Goal: Transaction & Acquisition: Register for event/course

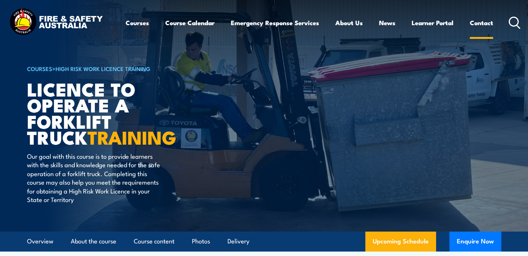
click at [482, 24] on link "Contact" at bounding box center [481, 23] width 23 height 20
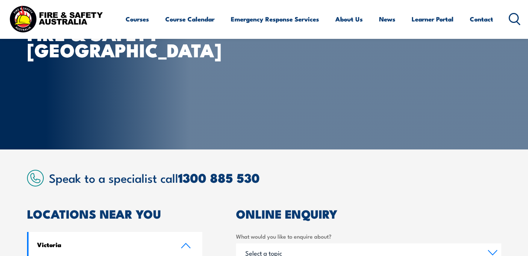
scroll to position [51, 0]
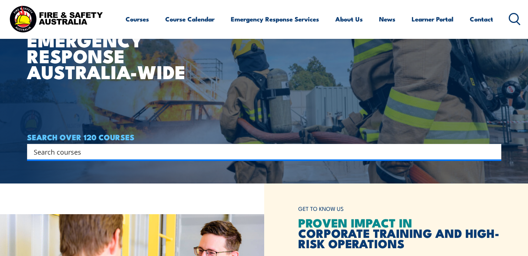
scroll to position [74, 0]
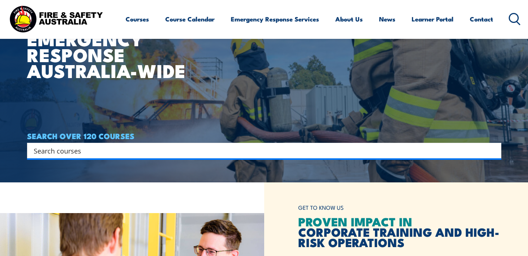
click at [163, 152] on input "Search input" at bounding box center [259, 150] width 451 height 11
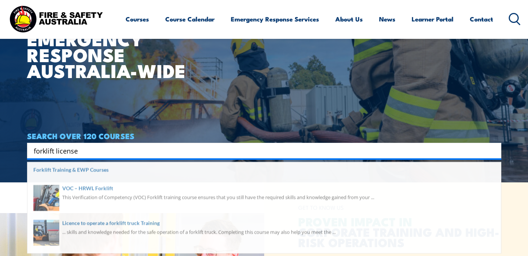
type input "forklift license"
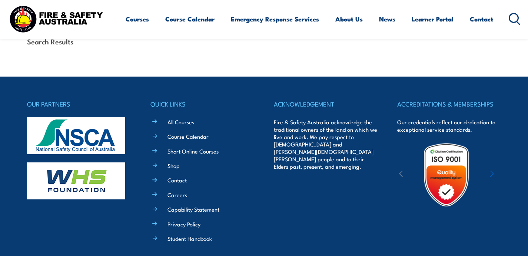
scroll to position [243, 0]
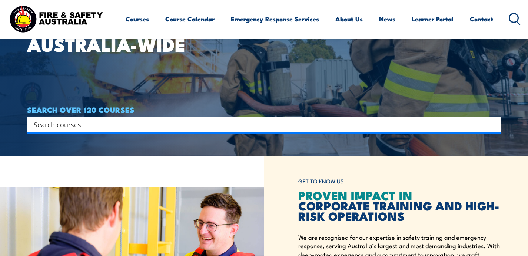
scroll to position [110, 0]
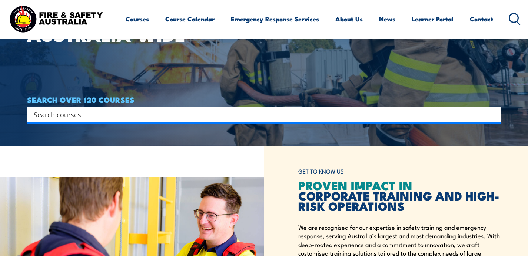
click at [160, 110] on input "Search input" at bounding box center [259, 114] width 451 height 11
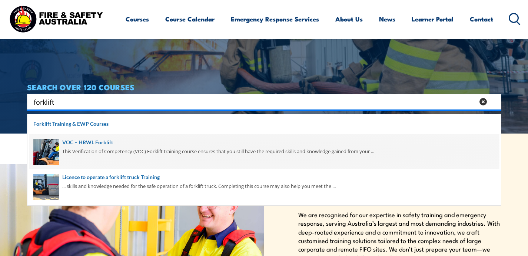
scroll to position [123, 0]
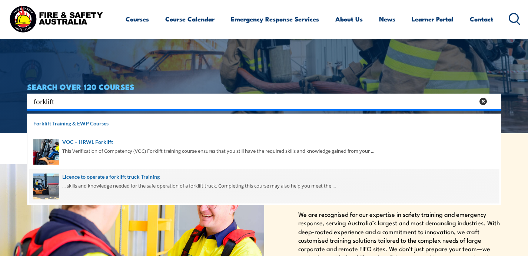
type input "forklift"
click at [118, 181] on span at bounding box center [264, 186] width 470 height 35
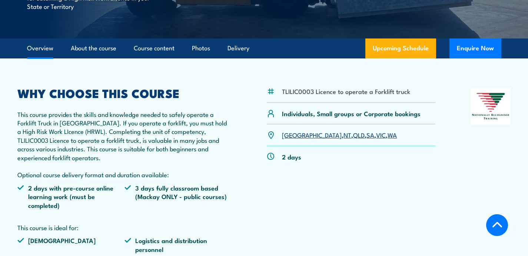
scroll to position [196, 0]
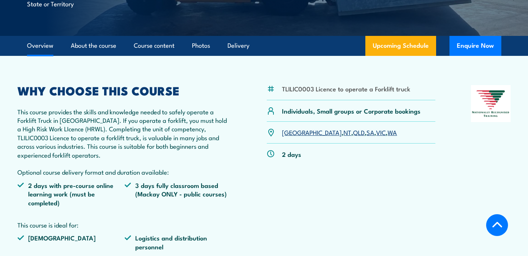
click at [287, 134] on link "[GEOGRAPHIC_DATA]" at bounding box center [312, 132] width 60 height 9
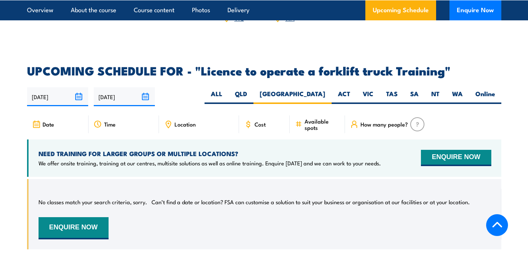
scroll to position [1180, 0]
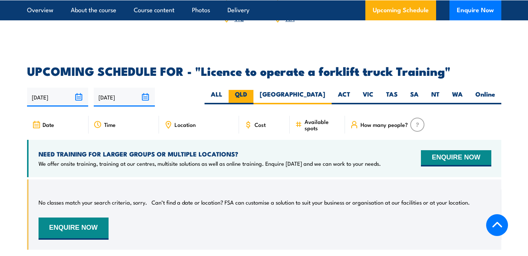
click at [253, 90] on label "QLD" at bounding box center [241, 97] width 25 height 14
click at [252, 90] on input "QLD" at bounding box center [249, 92] width 5 height 5
radio input "true"
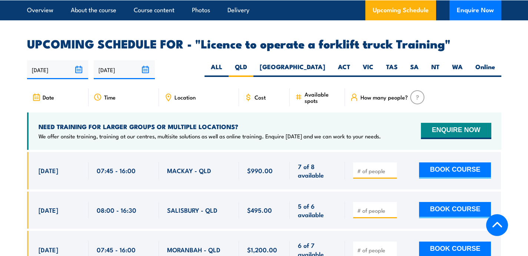
scroll to position [1206, 0]
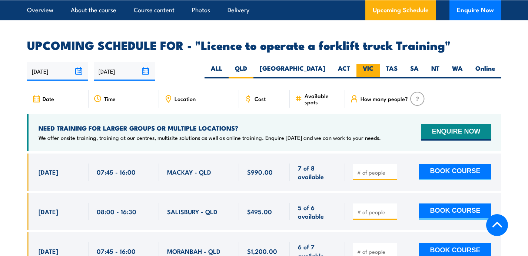
click at [369, 64] on label "VIC" at bounding box center [367, 71] width 23 height 14
click at [373, 64] on input "VIC" at bounding box center [375, 66] width 5 height 5
radio input "true"
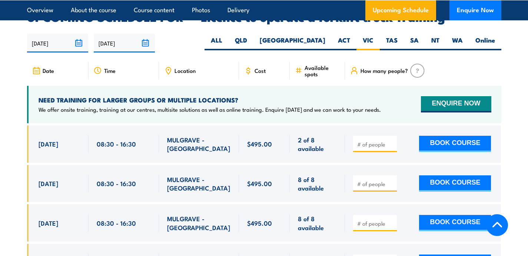
scroll to position [1234, 0]
click at [253, 36] on label "QLD" at bounding box center [241, 43] width 25 height 14
click at [252, 36] on input "QLD" at bounding box center [249, 38] width 5 height 5
radio input "true"
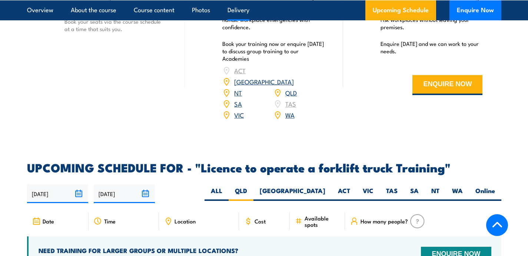
scroll to position [1088, 0]
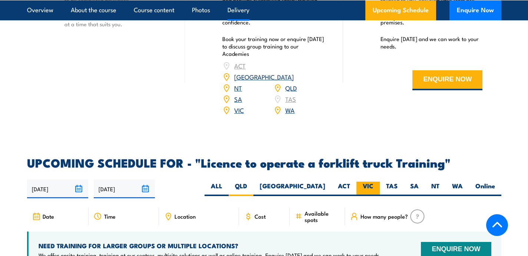
click at [372, 182] on label "VIC" at bounding box center [367, 189] width 23 height 14
click at [373, 182] on input "VIC" at bounding box center [375, 184] width 5 height 5
radio input "true"
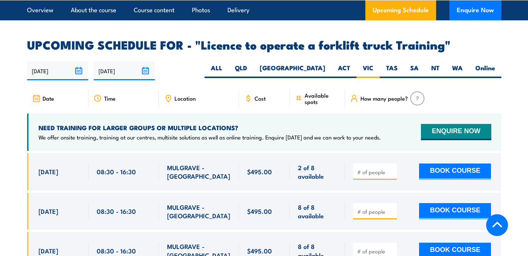
scroll to position [1197, 0]
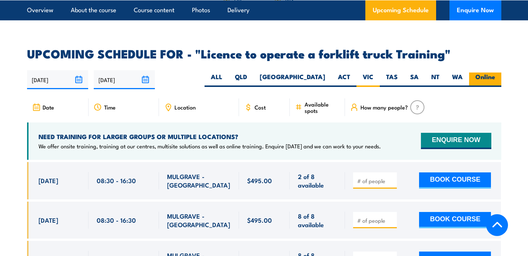
click at [488, 73] on label "Online" at bounding box center [485, 80] width 32 height 14
click at [495, 73] on input "Online" at bounding box center [497, 75] width 5 height 5
radio input "true"
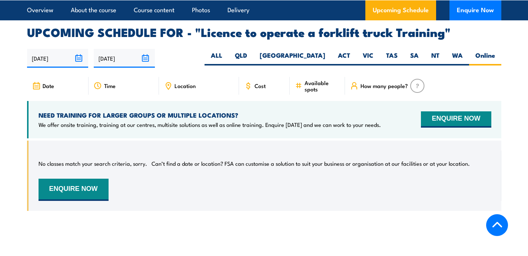
scroll to position [1234, 0]
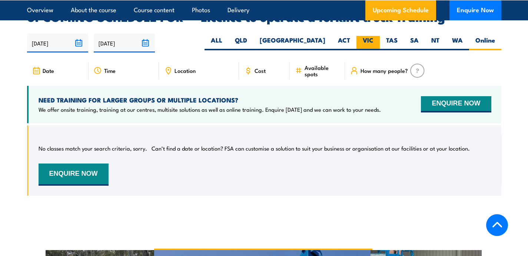
click at [368, 36] on label "VIC" at bounding box center [367, 43] width 23 height 14
click at [373, 36] on input "VIC" at bounding box center [375, 38] width 5 height 5
radio input "true"
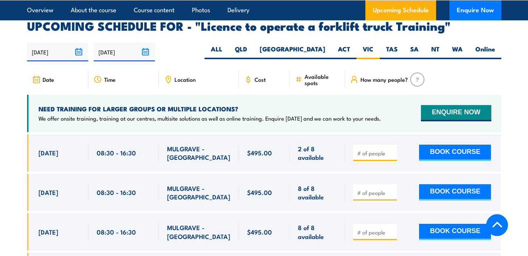
scroll to position [1226, 0]
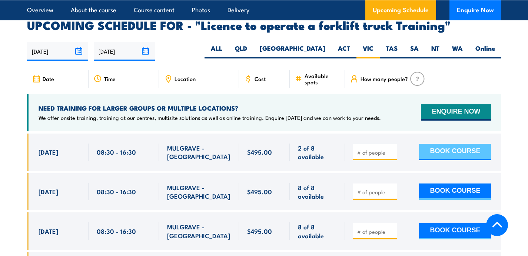
click at [442, 144] on button "BOOK COURSE" at bounding box center [455, 152] width 72 height 16
type input "1"
click at [439, 144] on button "BOOK COURSE" at bounding box center [455, 152] width 72 height 16
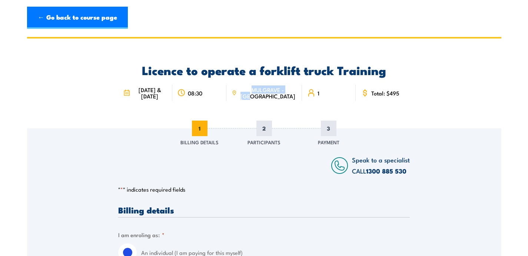
drag, startPoint x: 252, startPoint y: 90, endPoint x: 273, endPoint y: 98, distance: 22.2
click at [273, 98] on span "MULGRAVE - [GEOGRAPHIC_DATA]" at bounding box center [268, 93] width 58 height 13
copy span "MULGRAVE - [GEOGRAPHIC_DATA]"
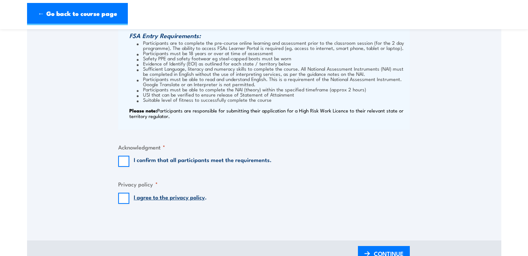
scroll to position [642, 0]
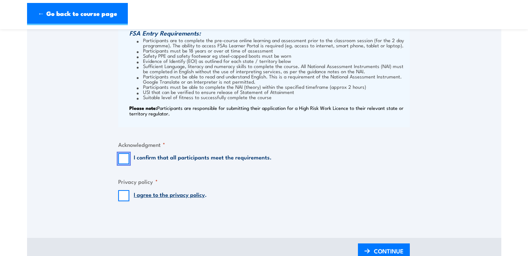
click at [125, 161] on input "I confirm that all participants meet the requirements." at bounding box center [123, 158] width 11 height 11
checkbox input "true"
click at [122, 193] on input "I agree to the privacy policy ." at bounding box center [123, 195] width 11 height 11
checkbox input "true"
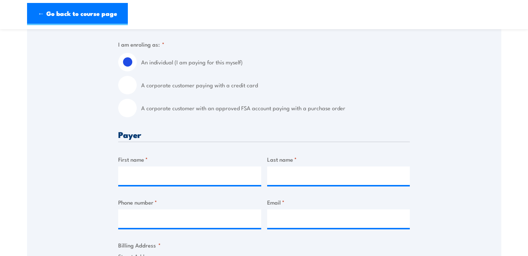
scroll to position [0, 0]
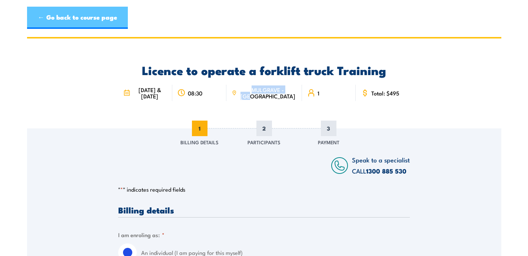
click at [50, 20] on link "← Go back to course page" at bounding box center [77, 18] width 101 height 22
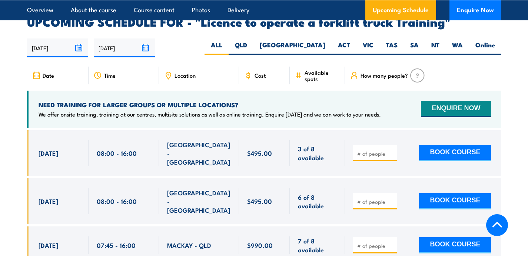
scroll to position [1225, 0]
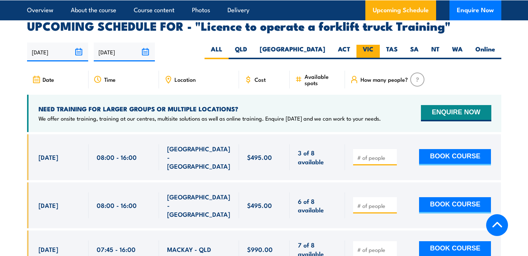
click at [362, 45] on label "VIC" at bounding box center [367, 52] width 23 height 14
click at [373, 45] on input "VIC" at bounding box center [375, 47] width 5 height 5
radio input "true"
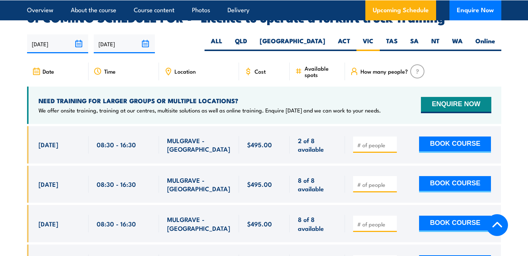
scroll to position [1234, 0]
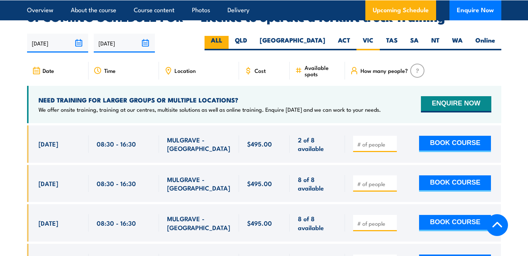
click at [229, 36] on label "ALL" at bounding box center [217, 43] width 24 height 14
click at [227, 36] on input "ALL" at bounding box center [224, 38] width 5 height 5
radio input "true"
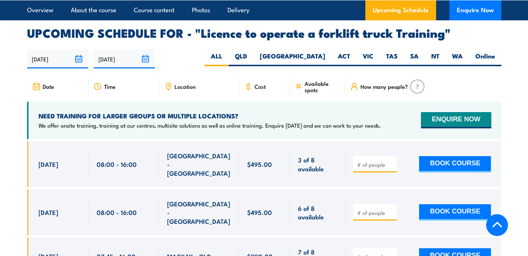
scroll to position [1077, 0]
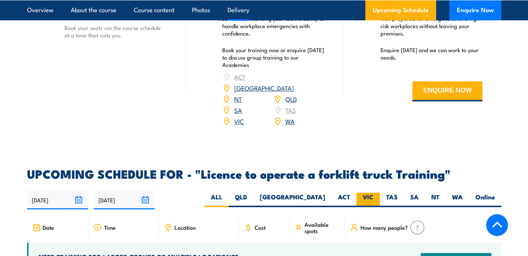
click at [368, 193] on label "VIC" at bounding box center [367, 200] width 23 height 14
click at [373, 193] on input "VIC" at bounding box center [375, 195] width 5 height 5
radio input "true"
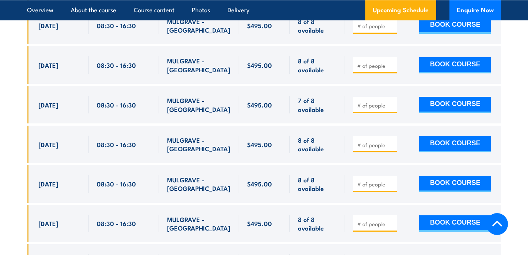
scroll to position [1566, 0]
